Goal: Transaction & Acquisition: Purchase product/service

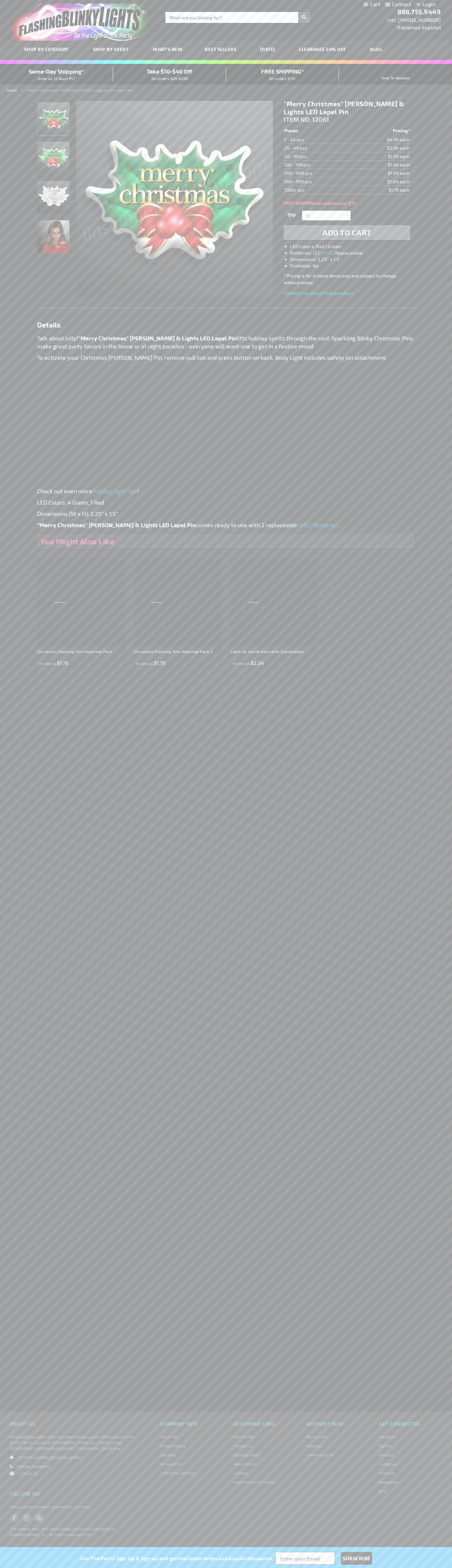
click at [353, 247] on li "LED Colors: Red | Green" at bounding box center [353, 247] width 126 height 7
click at [347, 233] on span "Add to Cart" at bounding box center [347, 232] width 49 height 9
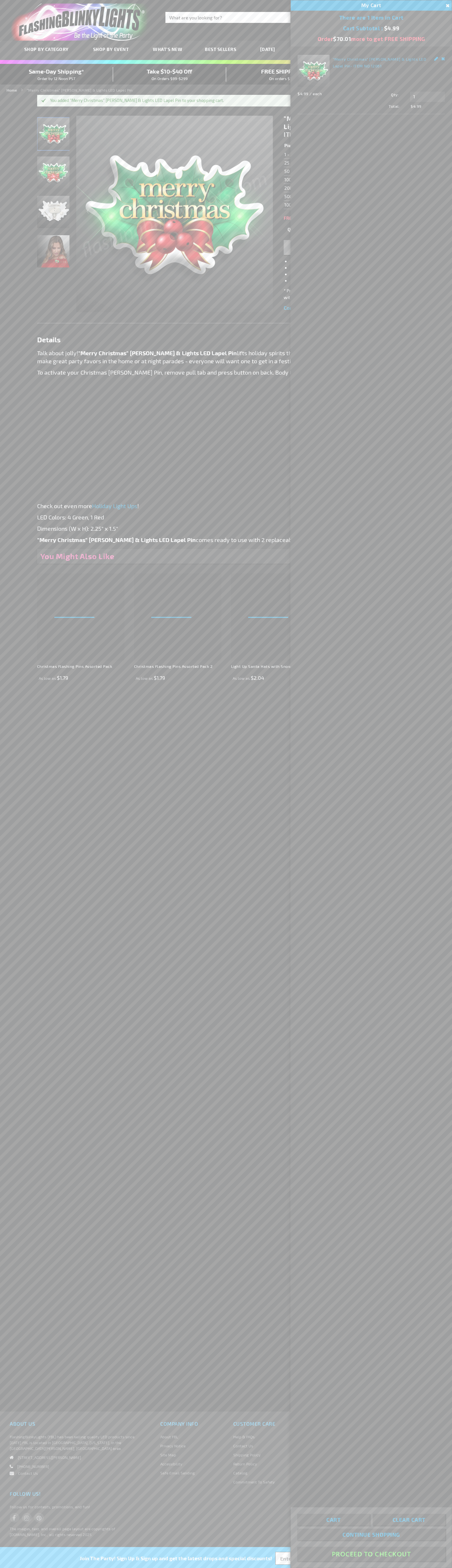
click at [371, 1554] on button "Proceed To Checkout" at bounding box center [371, 1554] width 148 height 15
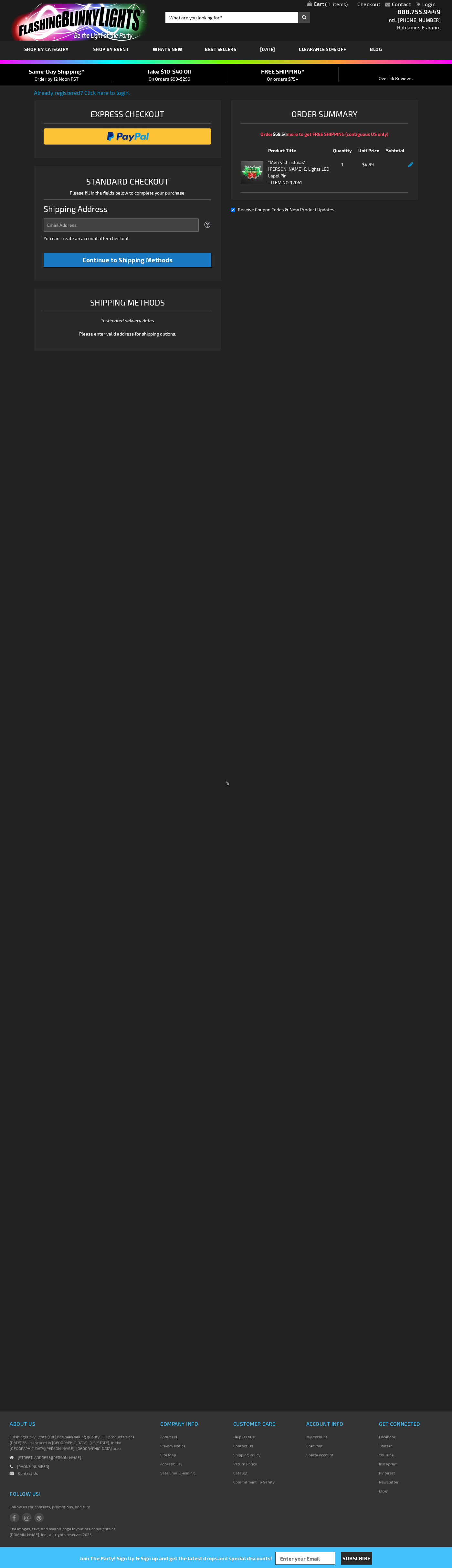
select select "US"
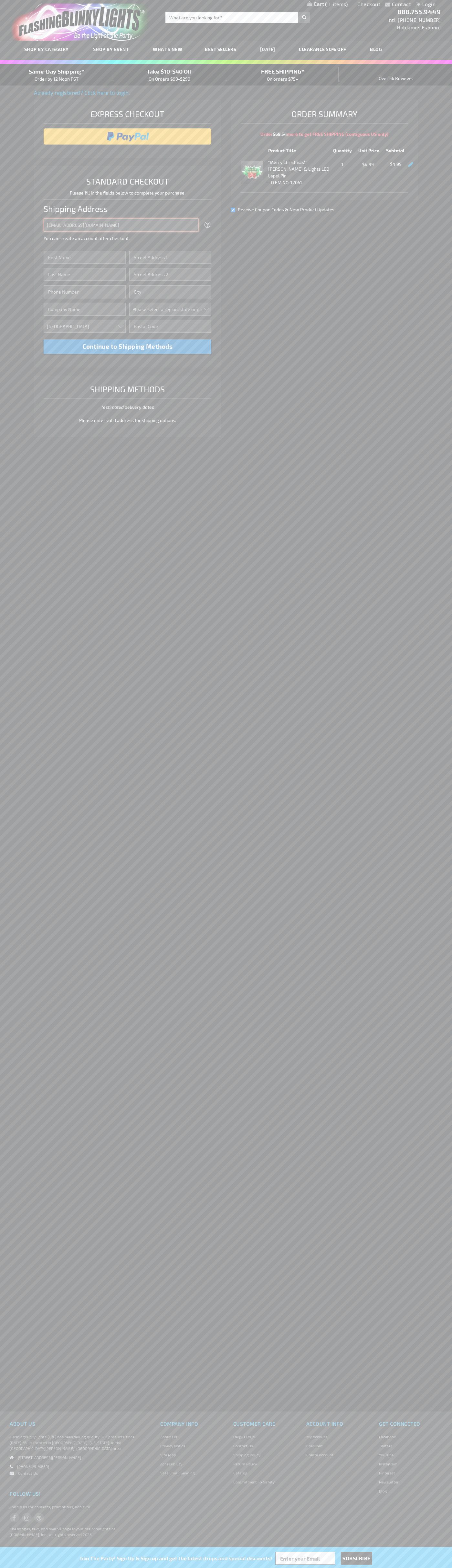
type input "johnsmith005@storebotmail.joonix.net"
type input "John"
type input "651 N. 34th Str."
type input "First floor"
type input "seattle"
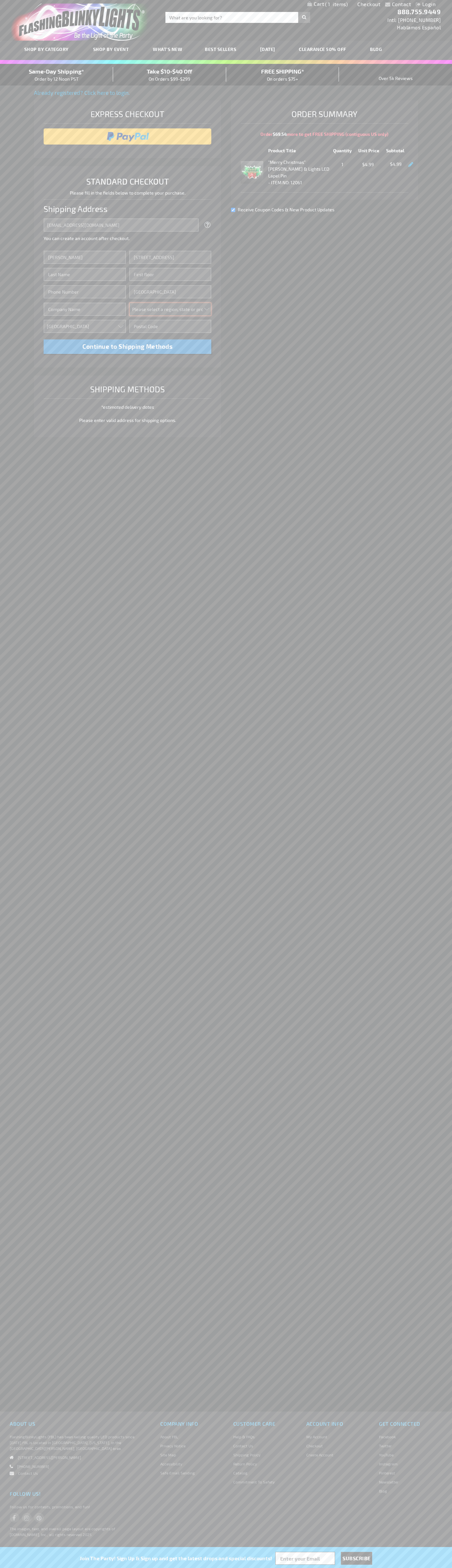
select select "62"
type input "98103"
type input "Smith"
type input "6502530000"
type input "John Smith"
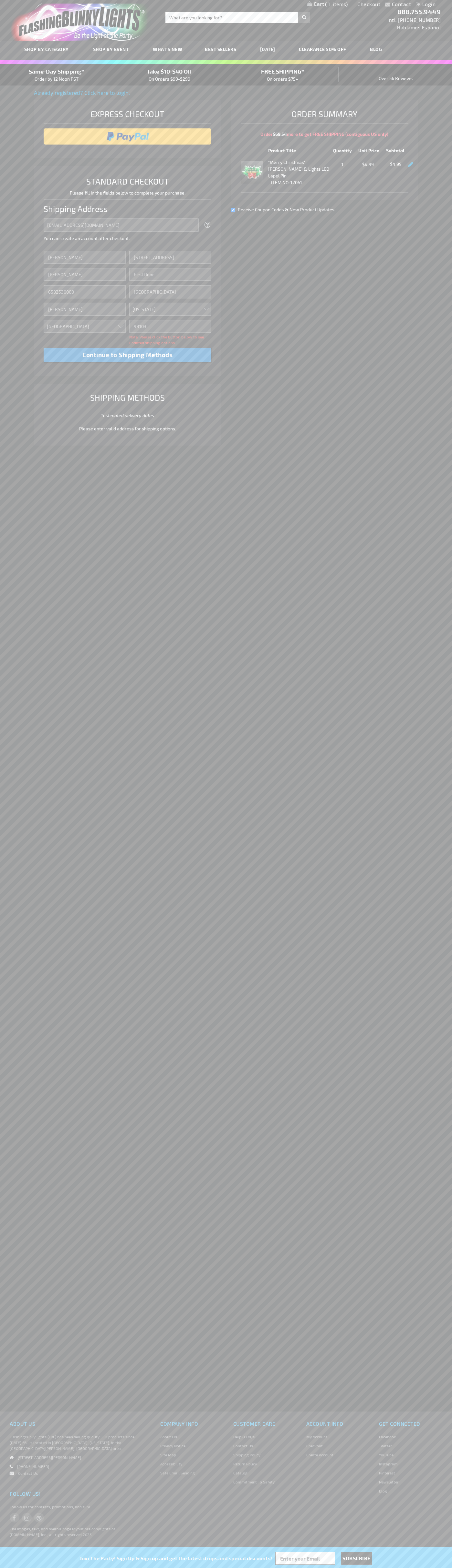
click at [57, 75] on div "Same-Day Shipping* Order by 12 Noon PST" at bounding box center [57, 74] width 113 height 15
click at [127, 136] on input "image" at bounding box center [127, 136] width 161 height 13
